Goal: Task Accomplishment & Management: Use online tool/utility

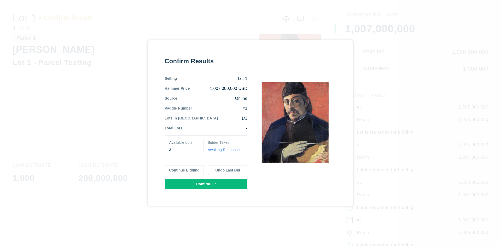
click at [185, 170] on button "Continue Bidding" at bounding box center [184, 170] width 39 height 10
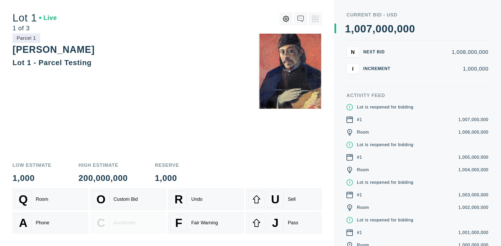
click at [50, 199] on div "Q Room" at bounding box center [50, 199] width 71 height 17
